Goal: Find specific page/section: Find specific page/section

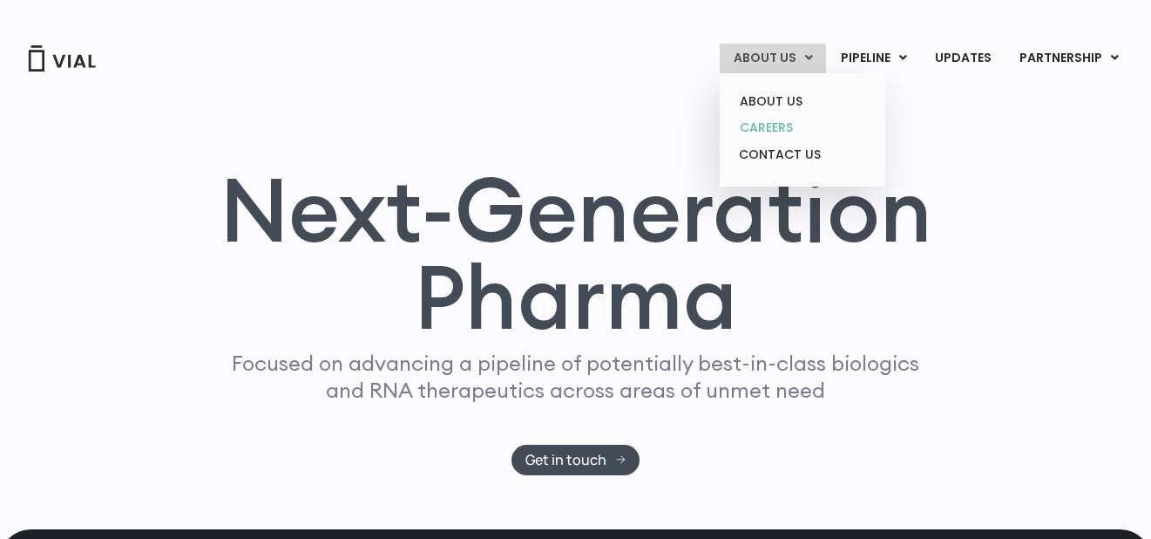
click at [795, 123] on link "CAREERS" at bounding box center [802, 127] width 152 height 27
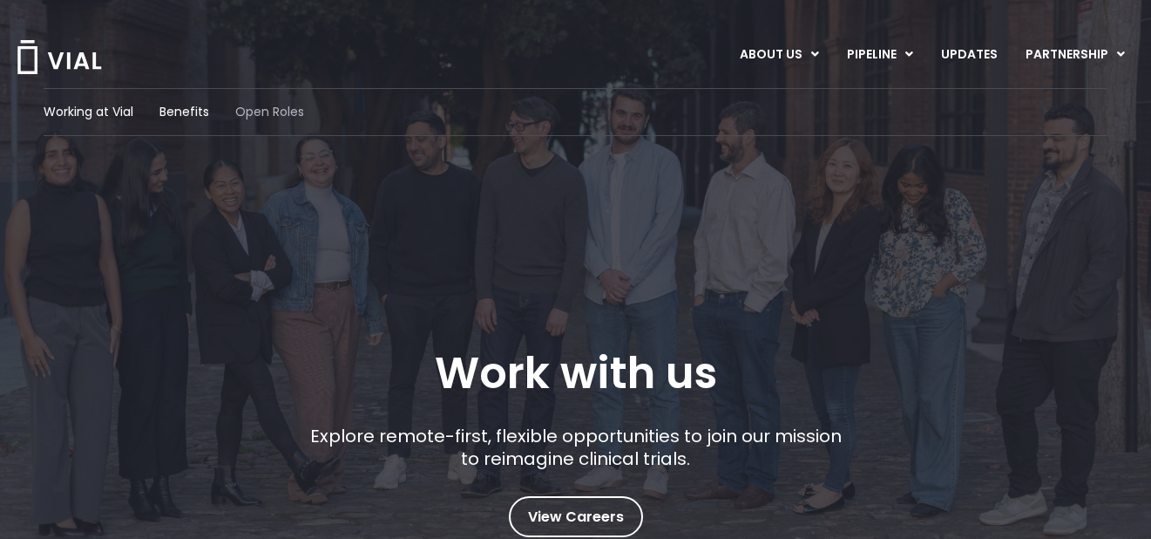
click at [272, 115] on span "Open Roles" at bounding box center [269, 112] width 69 height 18
